Goal: Information Seeking & Learning: Find specific fact

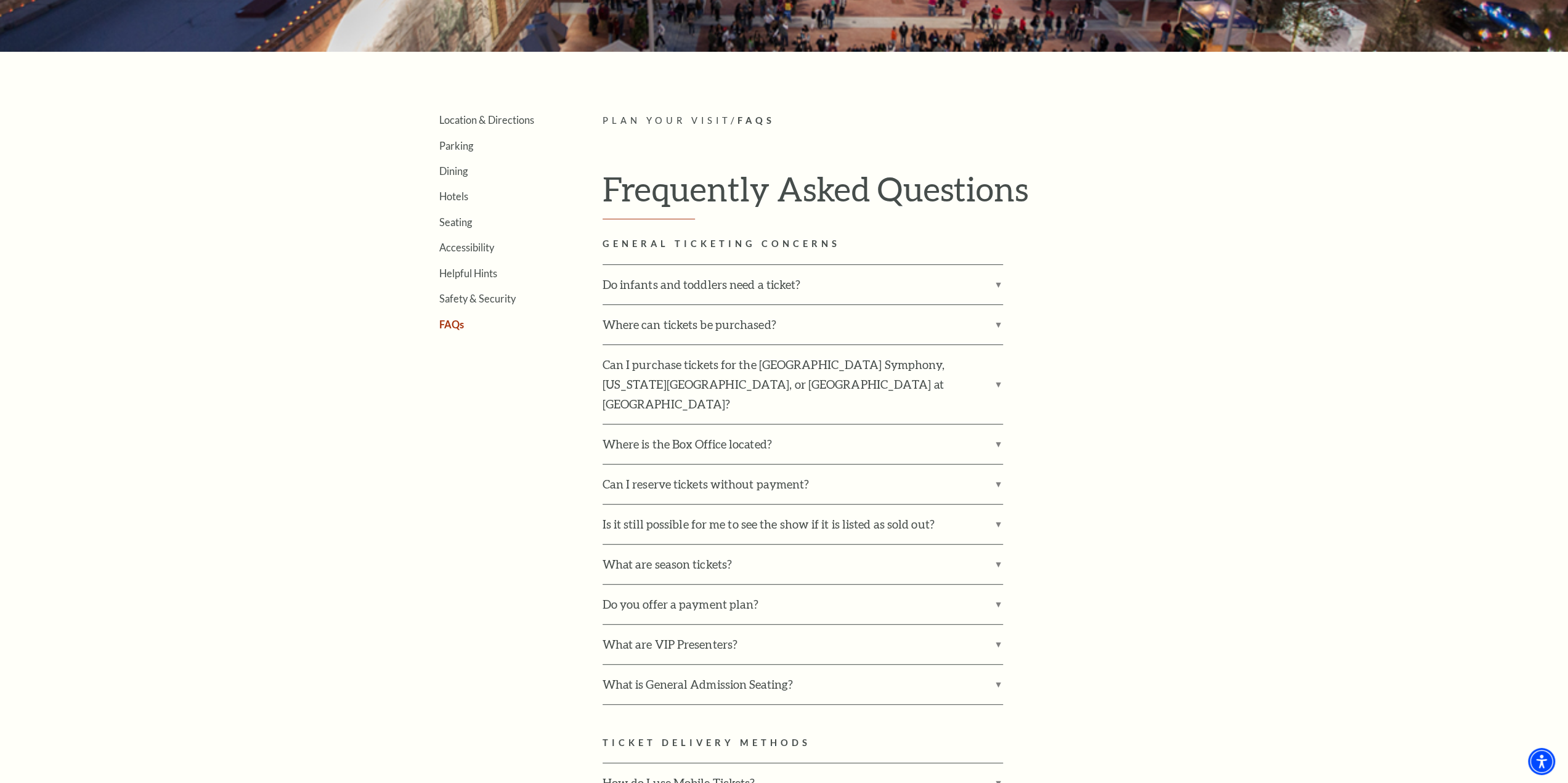
scroll to position [369, 0]
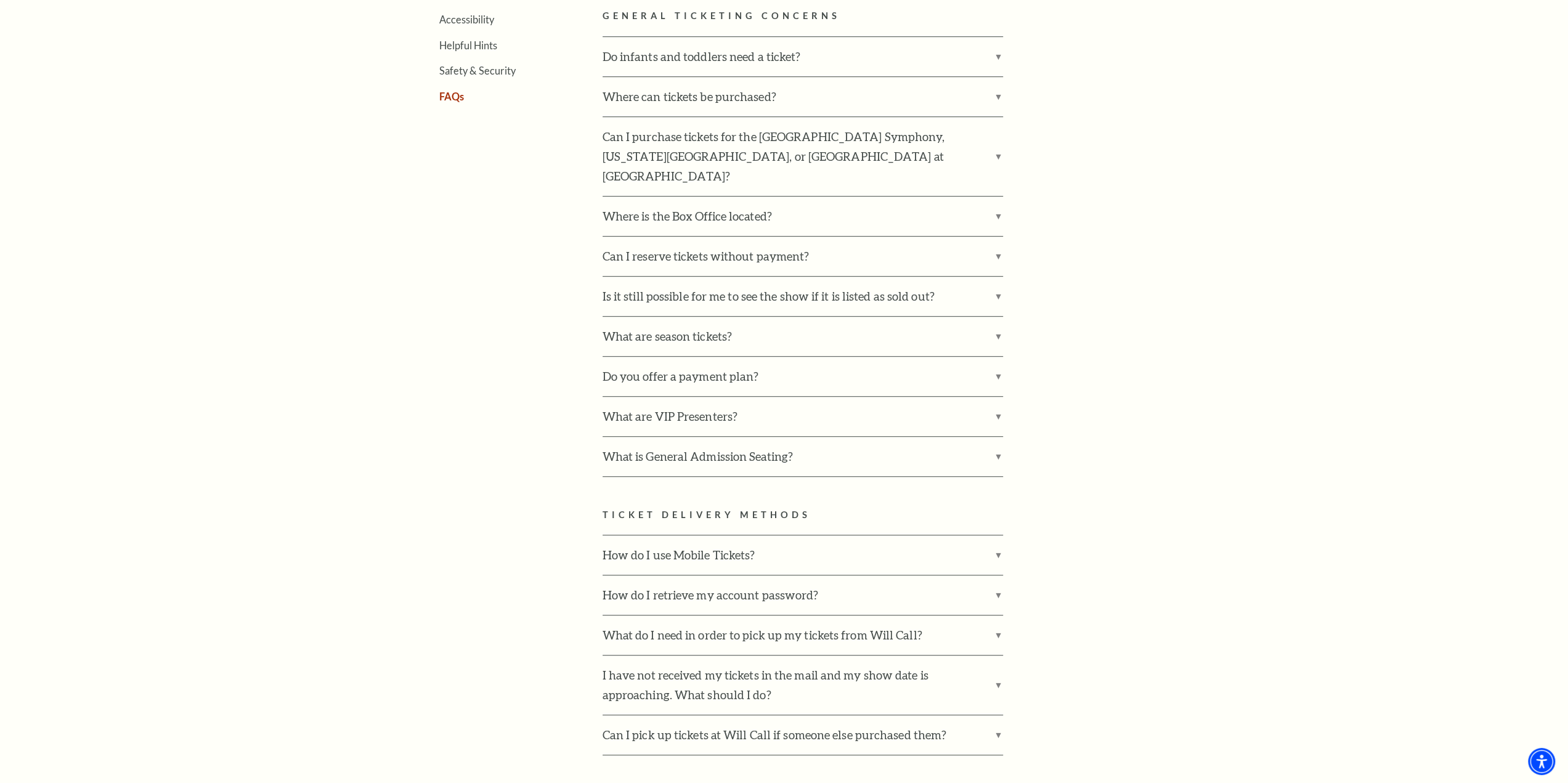
scroll to position [678, 0]
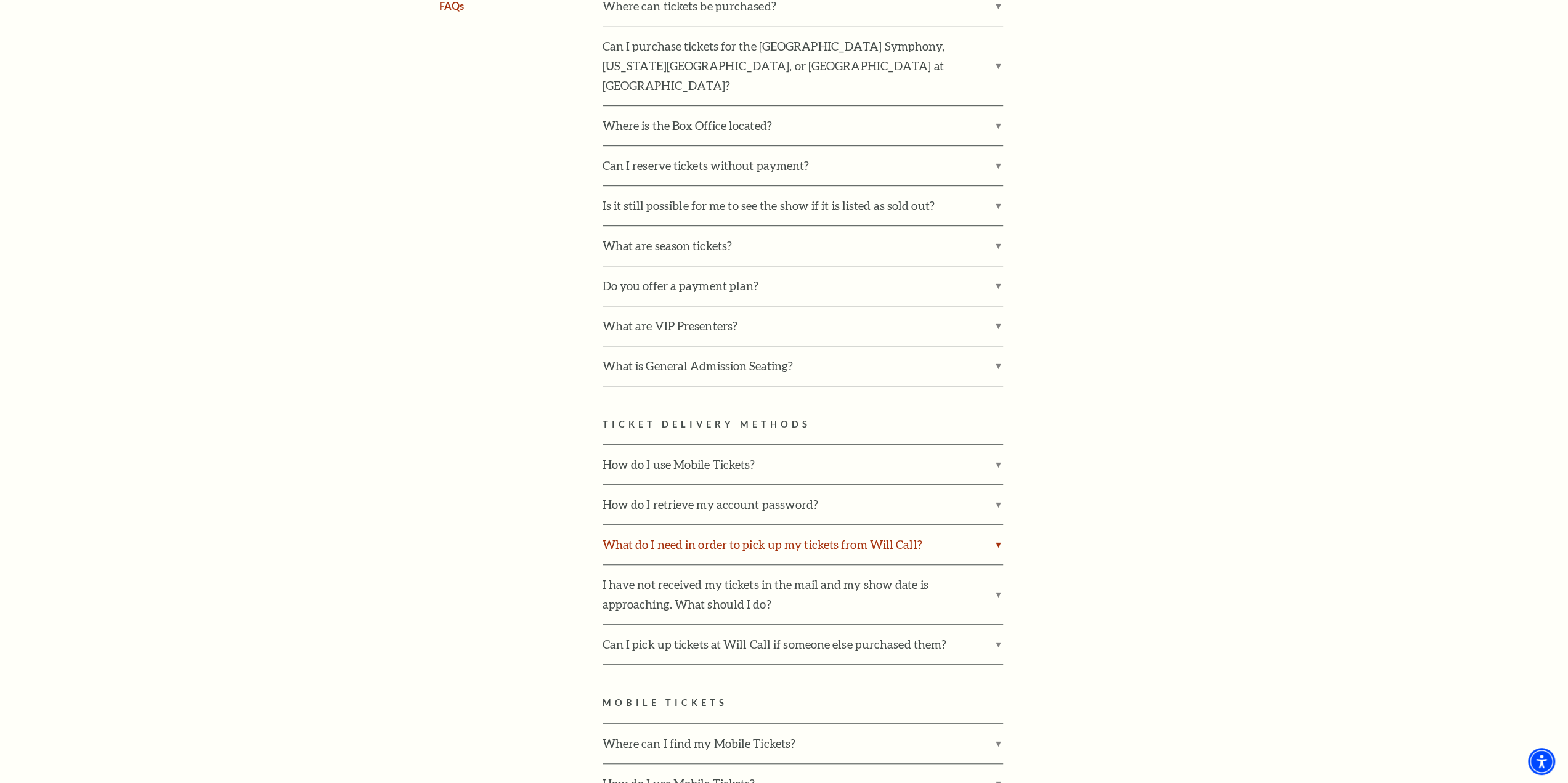
click at [784, 531] on label "What do I need in order to pick up my tickets from Will Call?" at bounding box center [803, 545] width 401 height 40
click at [0, 0] on input "What do I need in order to pick up my tickets from Will Call?" at bounding box center [0, 0] width 0 height 0
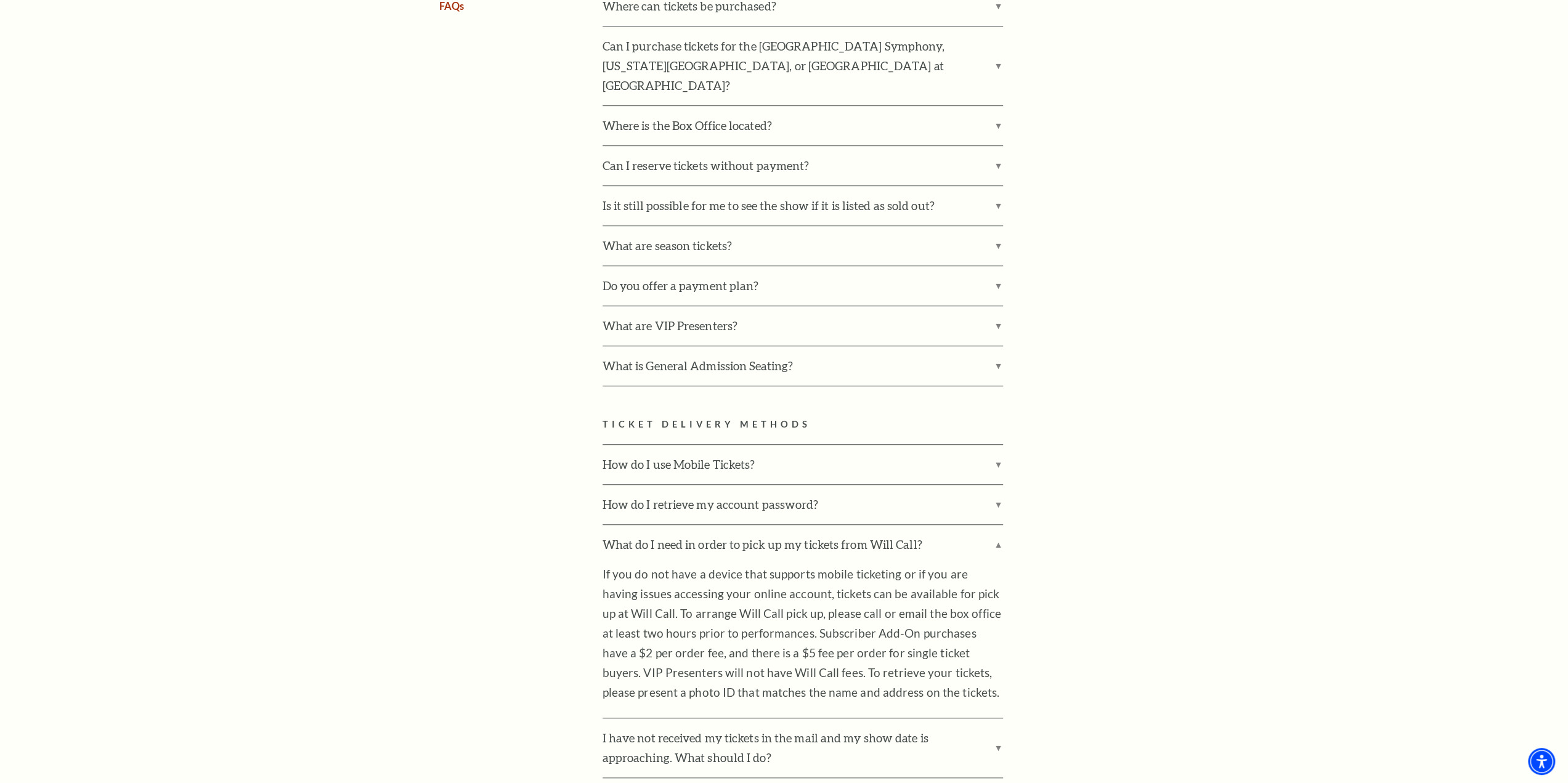
scroll to position [739, 0]
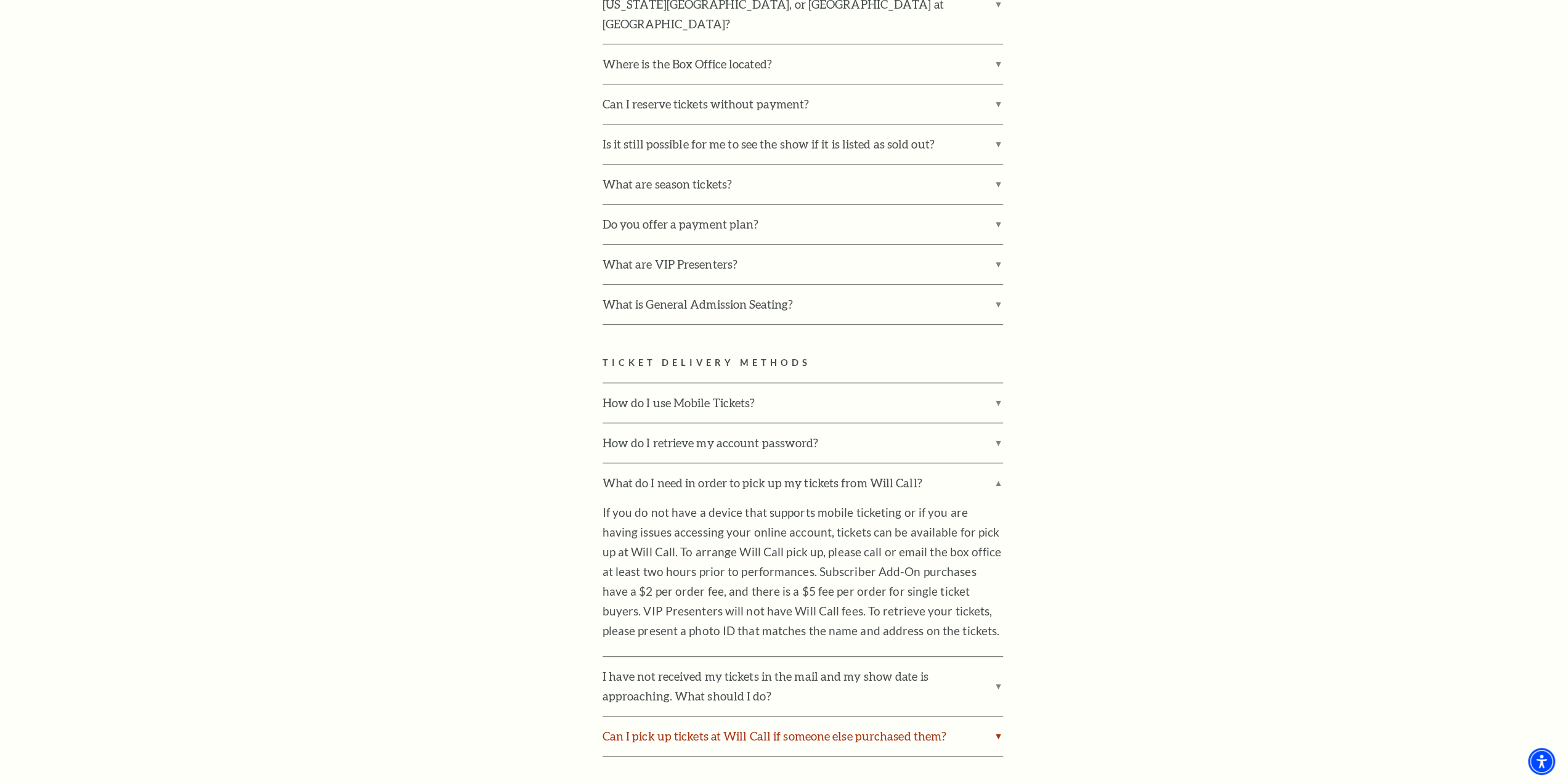
click at [753, 716] on label "Can I pick up tickets at Will Call if someone else purchased them?" at bounding box center [803, 736] width 401 height 40
click at [0, 0] on input "Can I pick up tickets at Will Call if someone else purchased them?" at bounding box center [0, 0] width 0 height 0
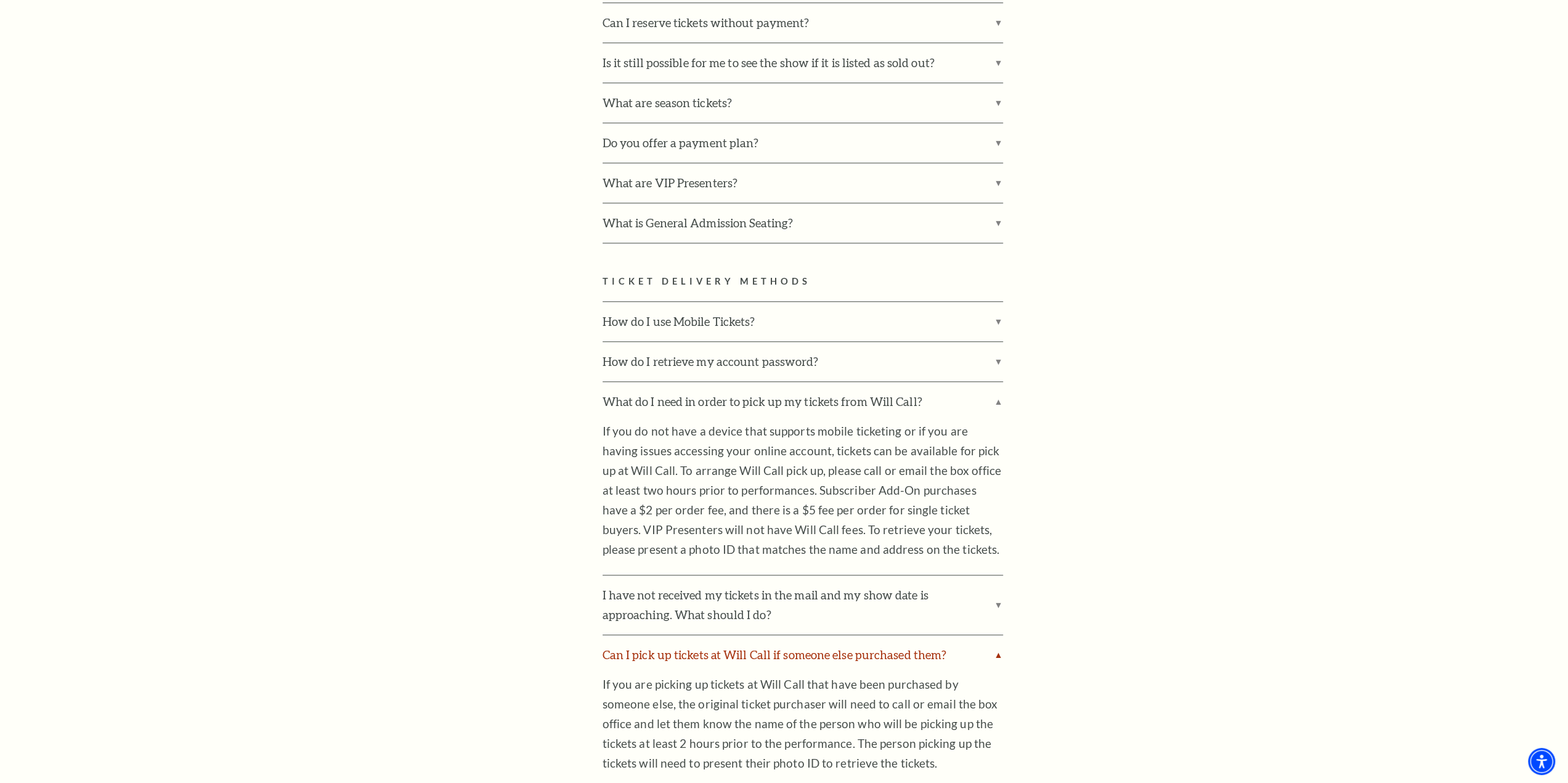
scroll to position [862, 0]
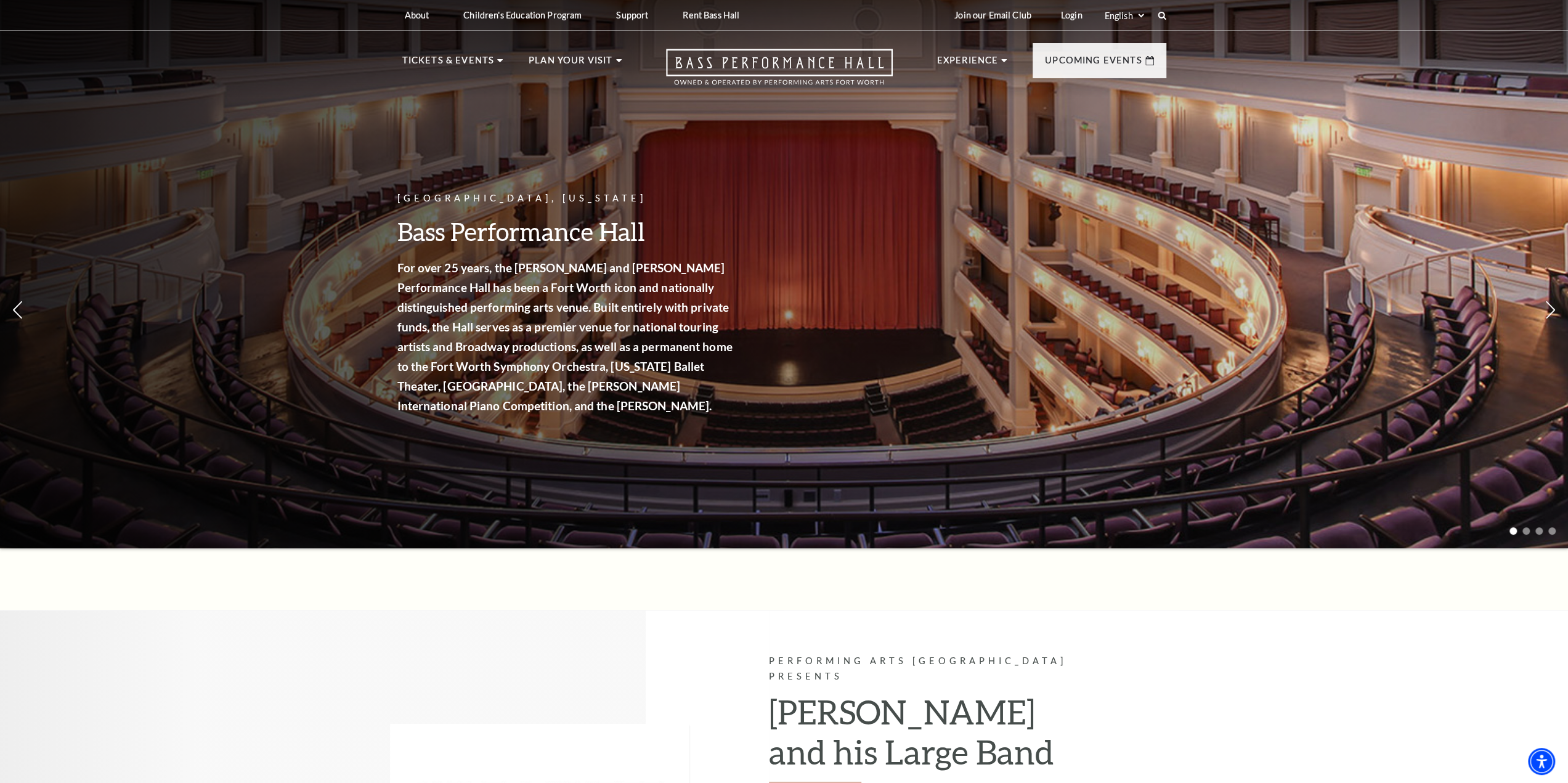
drag, startPoint x: 396, startPoint y: 141, endPoint x: 424, endPoint y: -74, distance: 216.8
